Goal: Find specific page/section: Find specific page/section

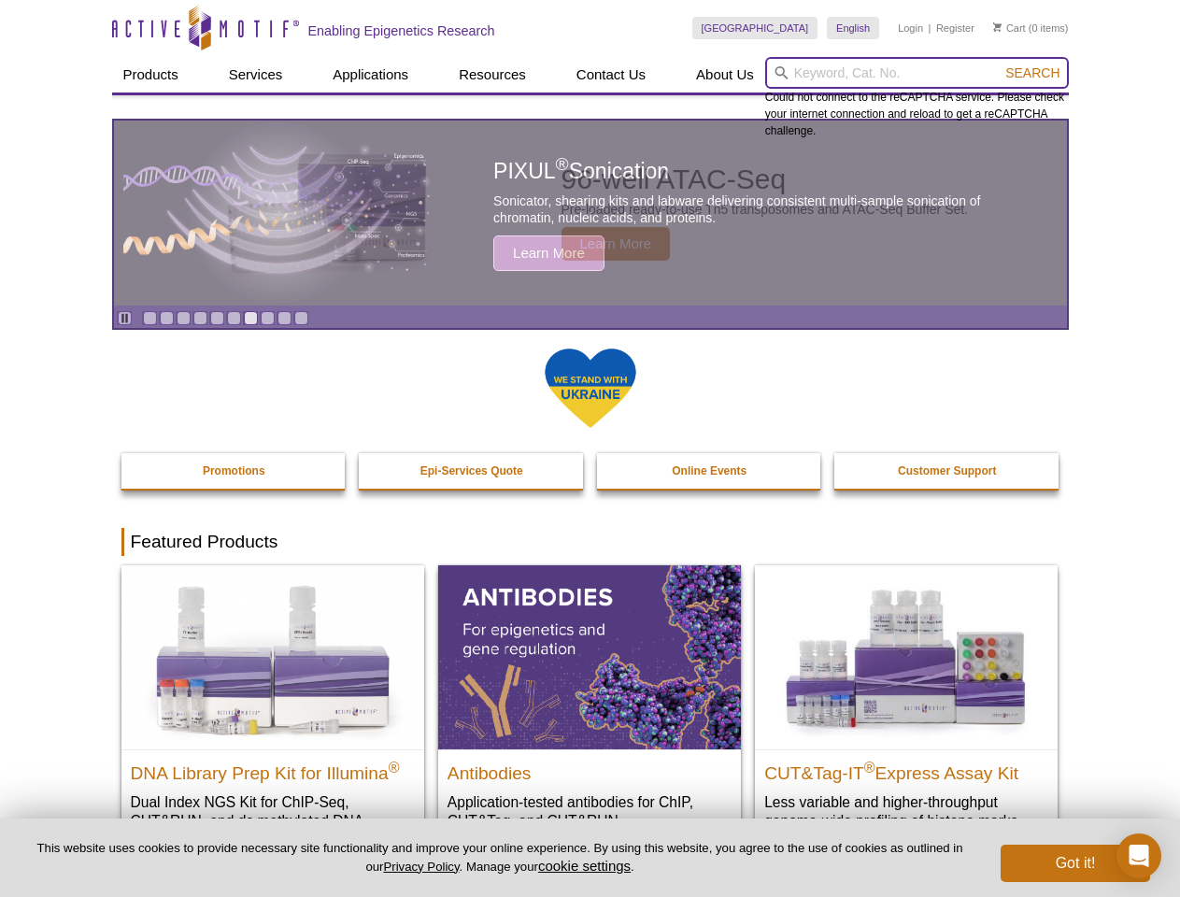
click at [916, 73] on input "search" at bounding box center [917, 73] width 304 height 32
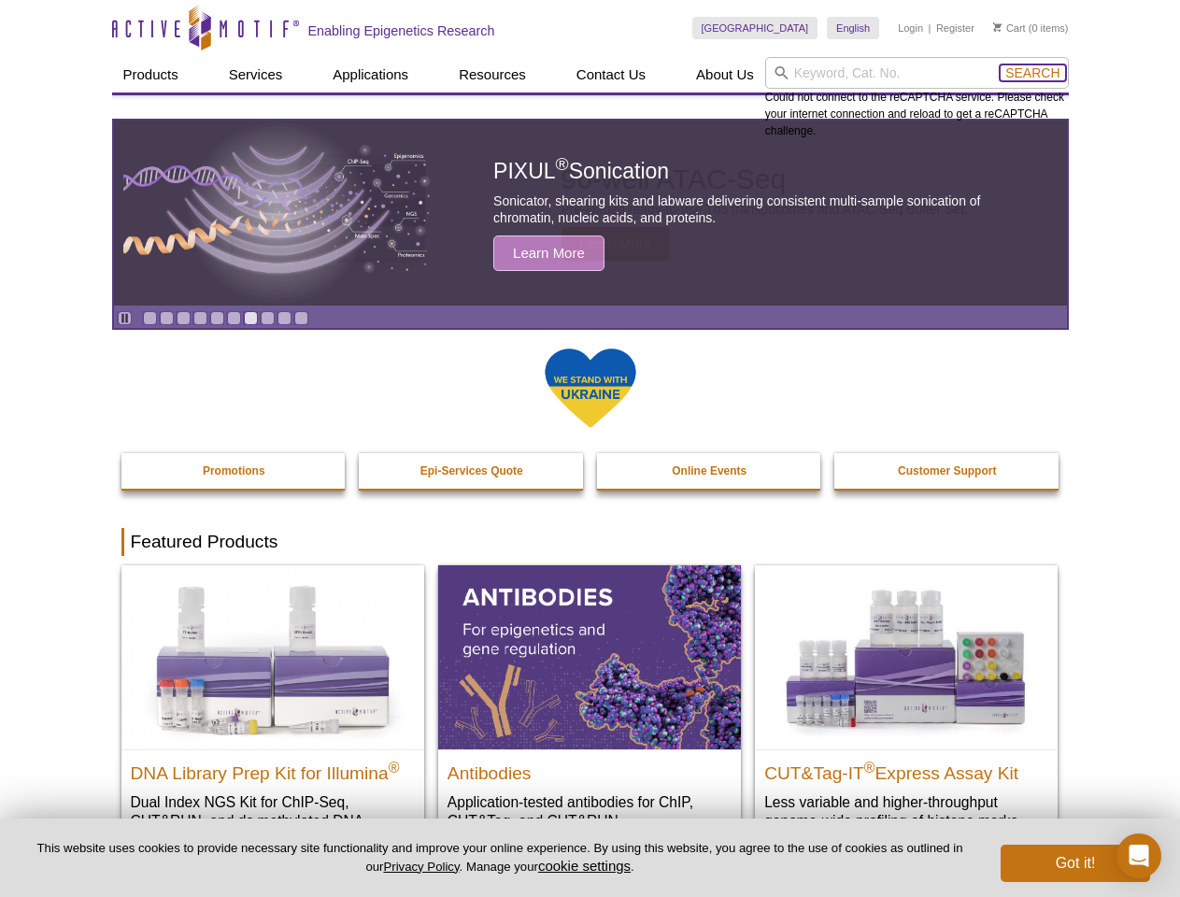
click at [1032, 73] on span "Search" at bounding box center [1032, 72] width 54 height 15
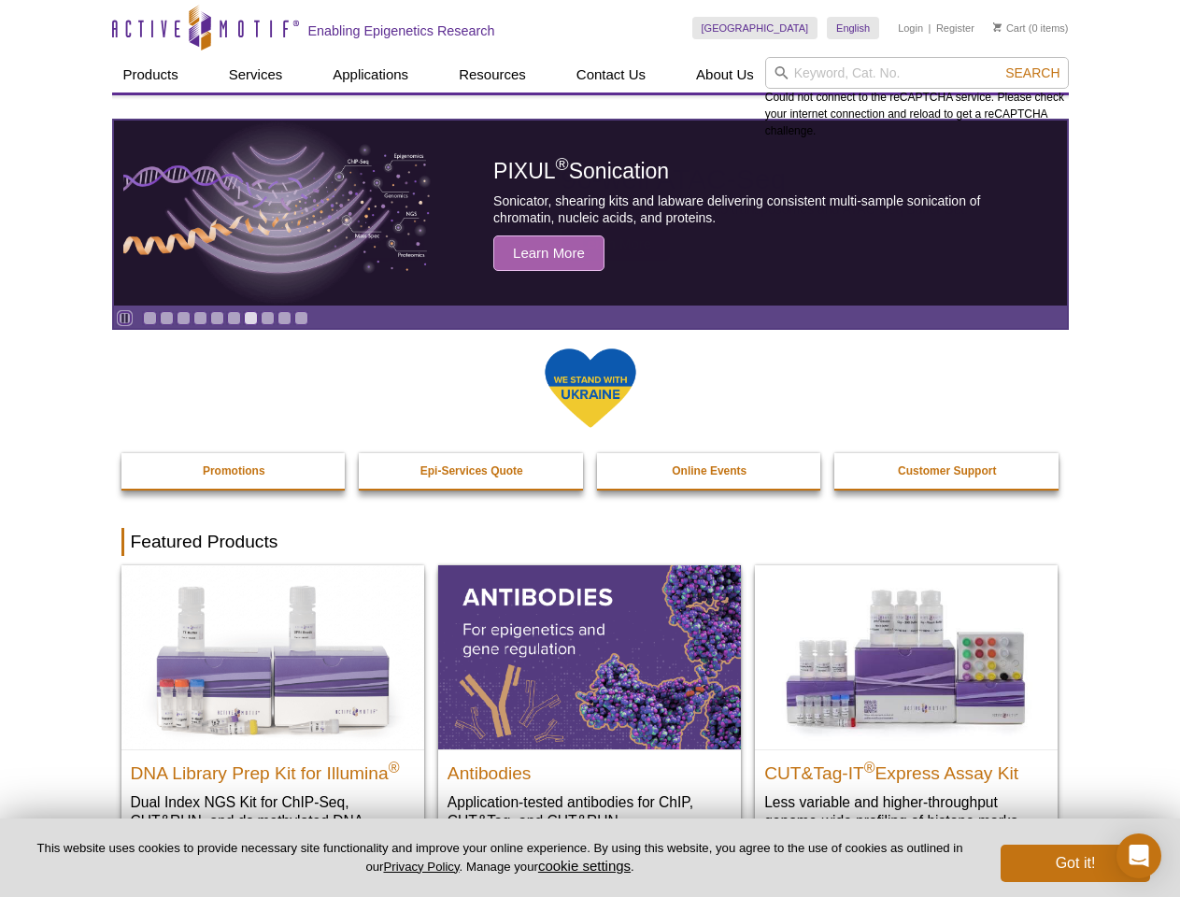
click at [124, 318] on icon "Pause" at bounding box center [125, 318] width 12 height 12
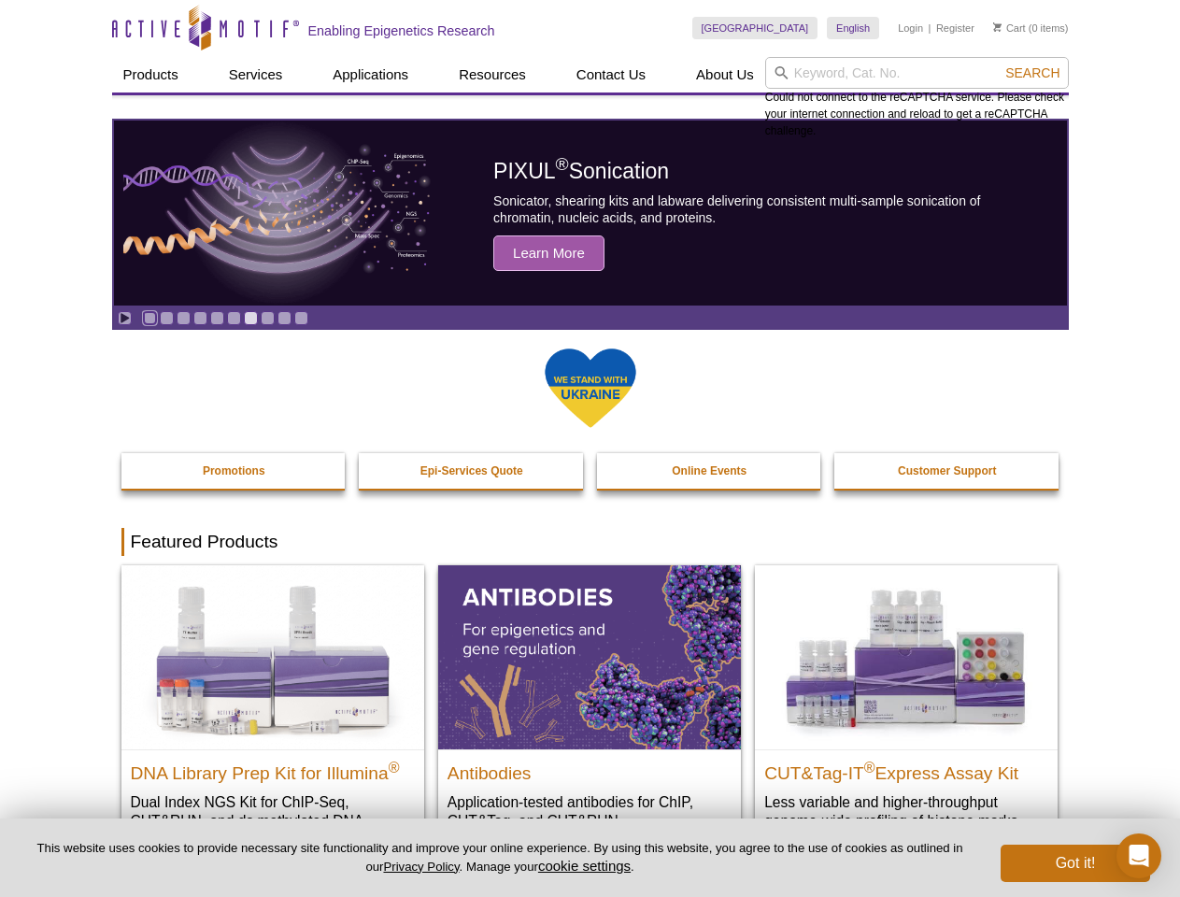
click at [149, 318] on link "Go to slide 1" at bounding box center [150, 318] width 14 height 14
click at [166, 318] on link "Go to slide 2" at bounding box center [167, 318] width 14 height 14
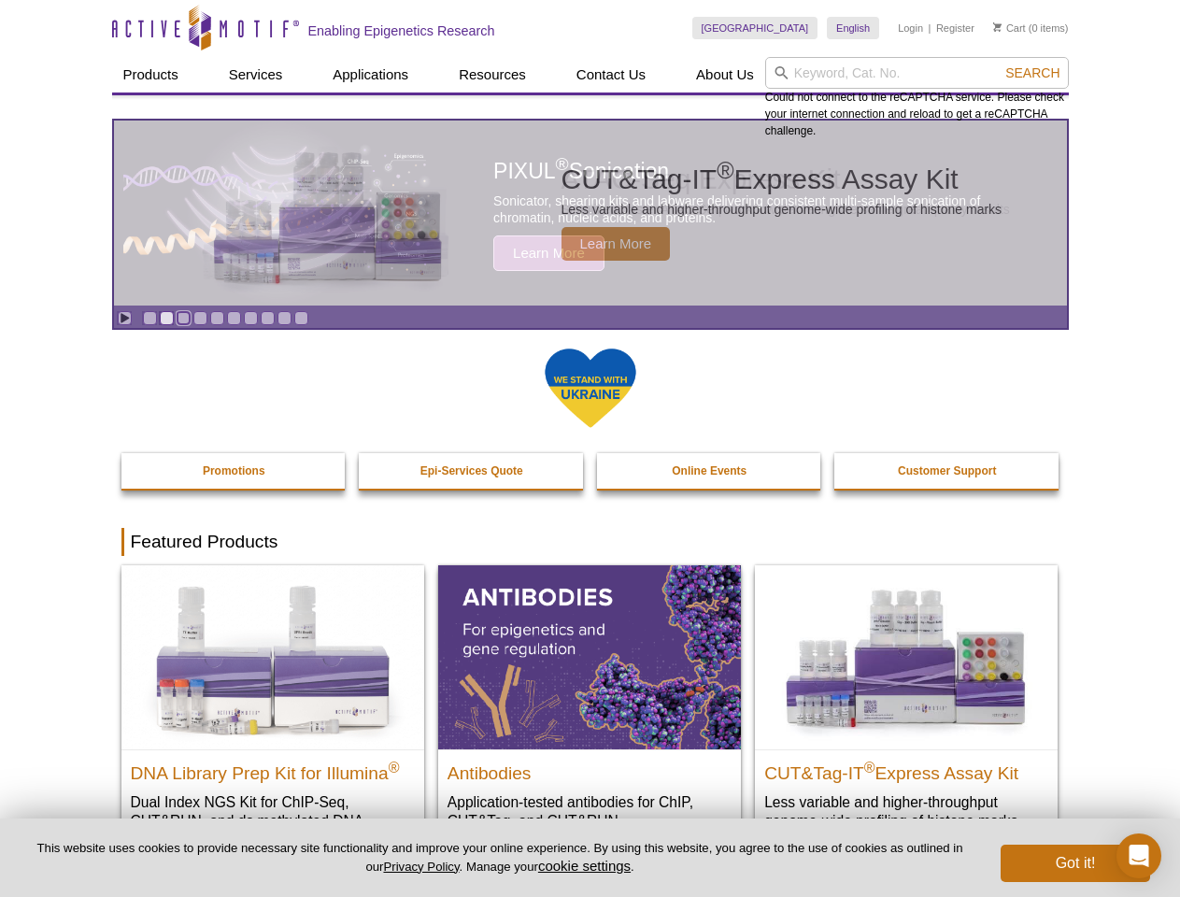
click at [183, 318] on link "Go to slide 3" at bounding box center [184, 318] width 14 height 14
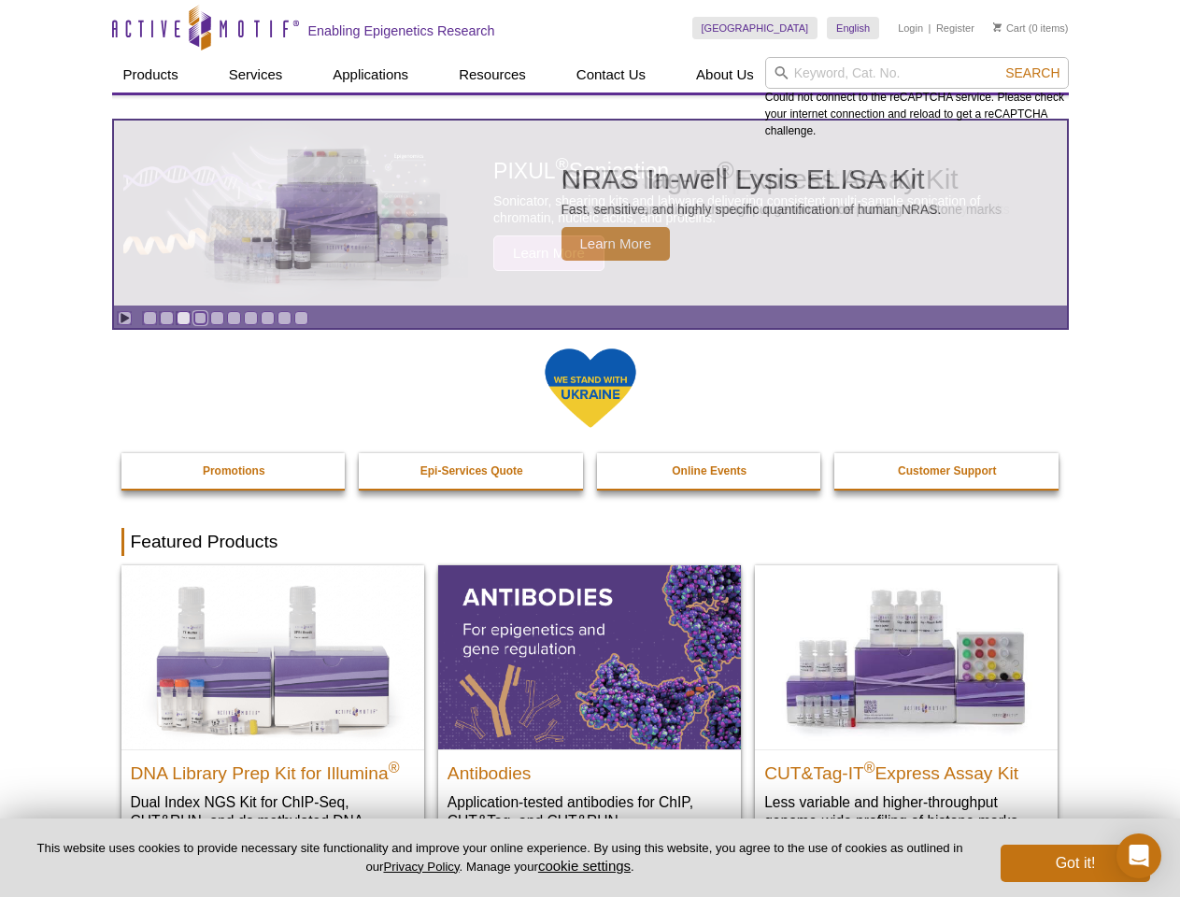
click at [200, 318] on link "Go to slide 4" at bounding box center [200, 318] width 14 height 14
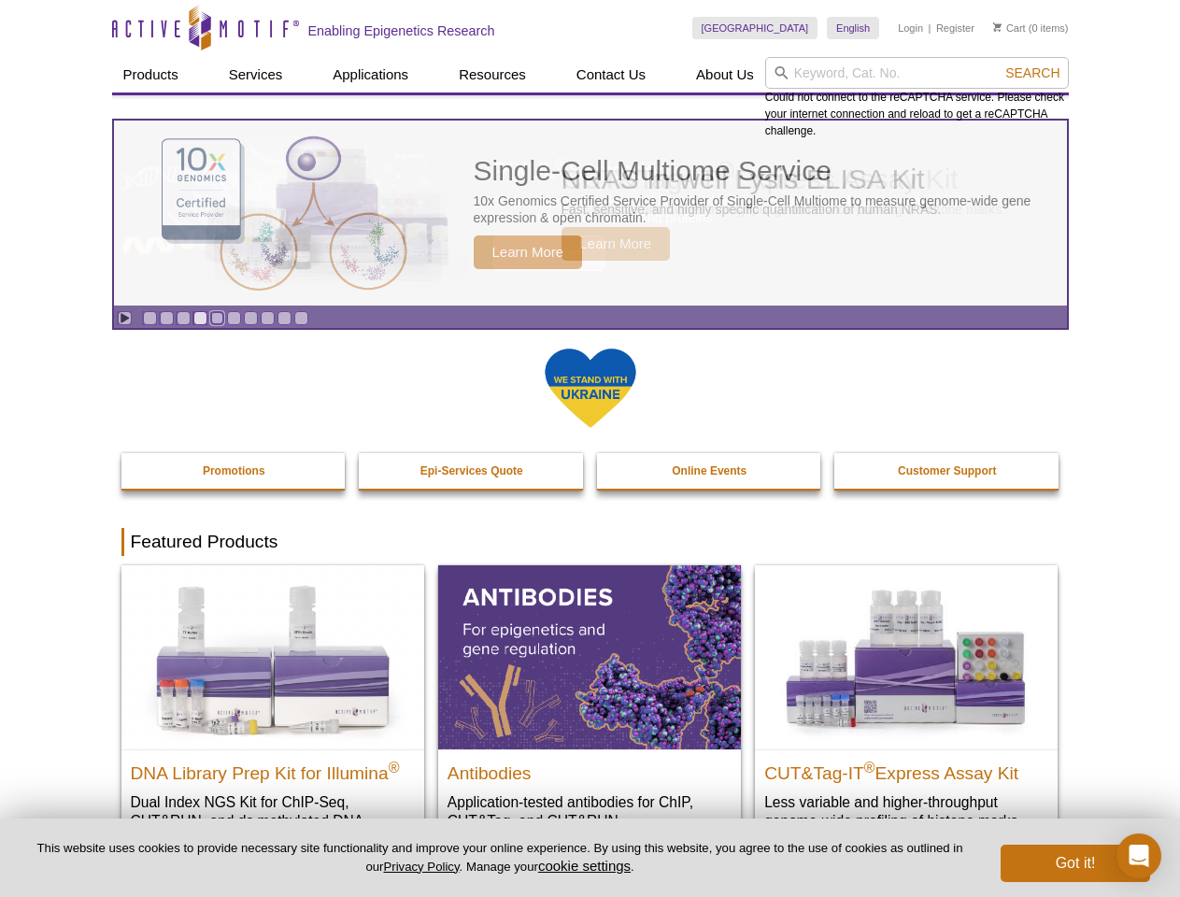
click at [217, 318] on link "Go to slide 5" at bounding box center [217, 318] width 14 height 14
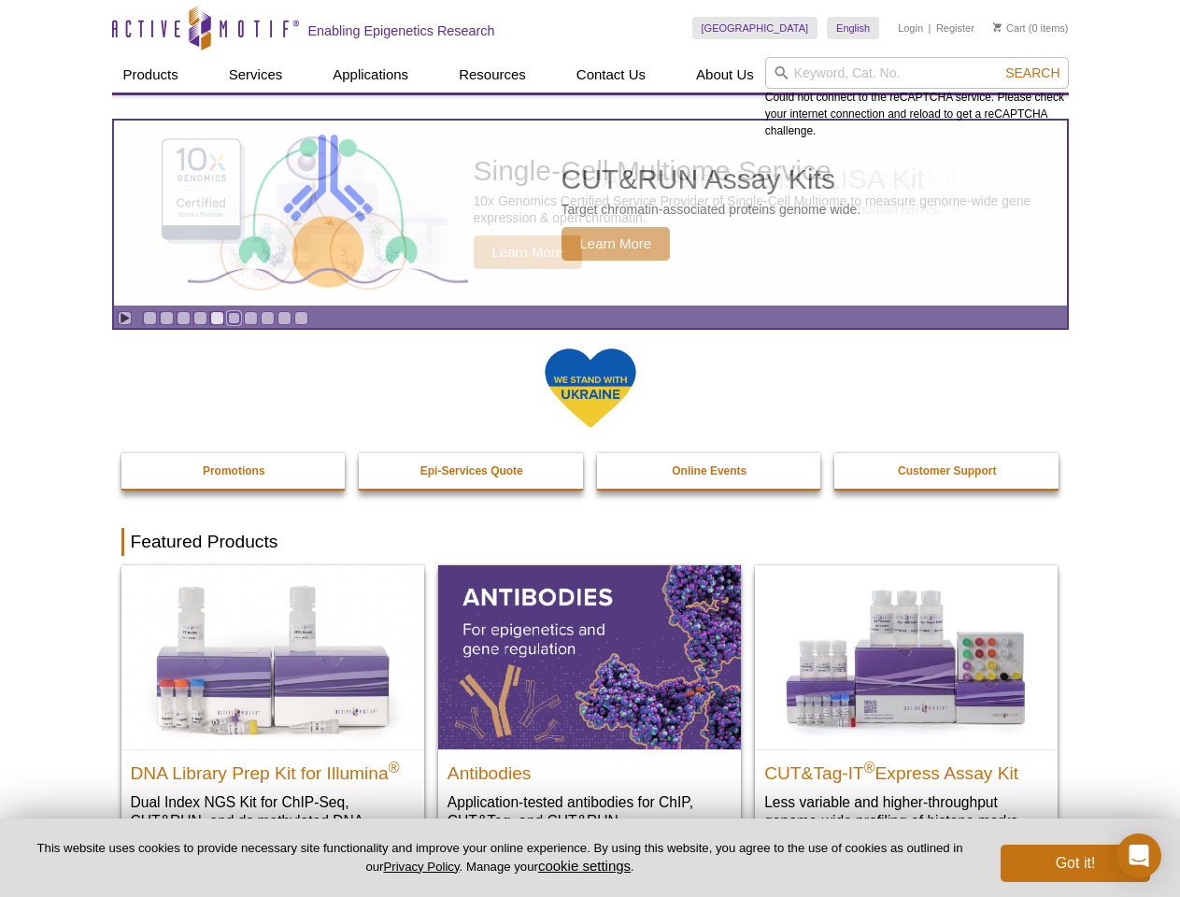
click at [233, 318] on link "Go to slide 6" at bounding box center [234, 318] width 14 height 14
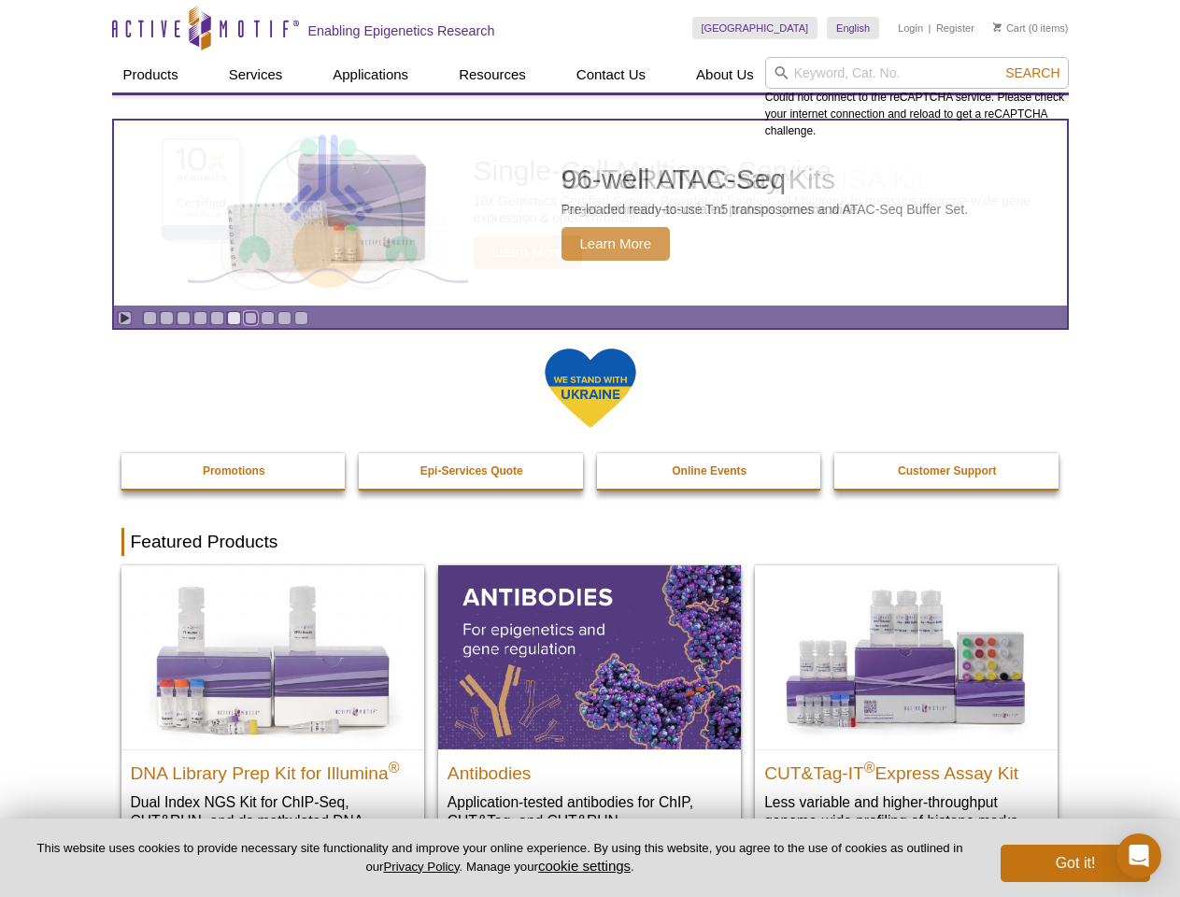
click at [250, 318] on link "Go to slide 7" at bounding box center [251, 318] width 14 height 14
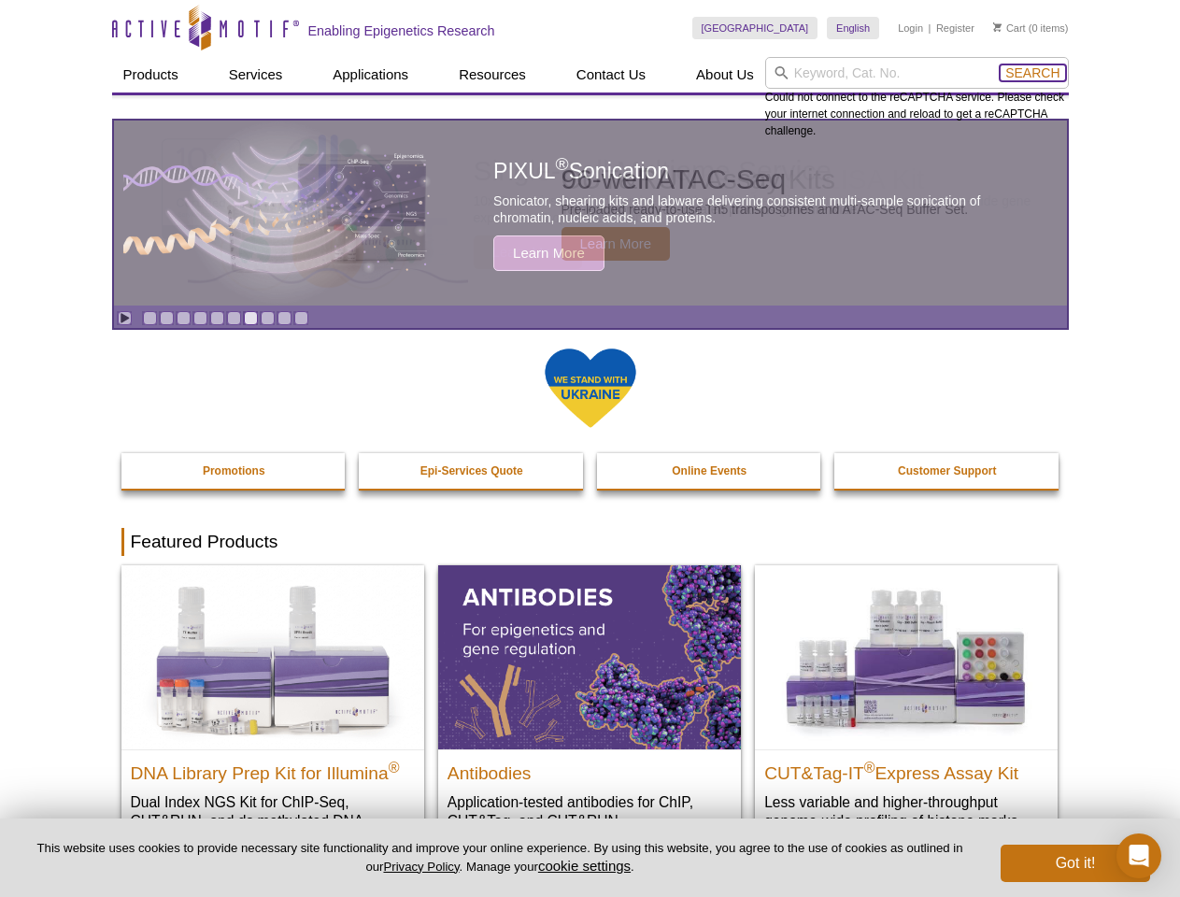
click at [1032, 73] on span "Search" at bounding box center [1032, 72] width 54 height 15
